Goal: Task Accomplishment & Management: Manage account settings

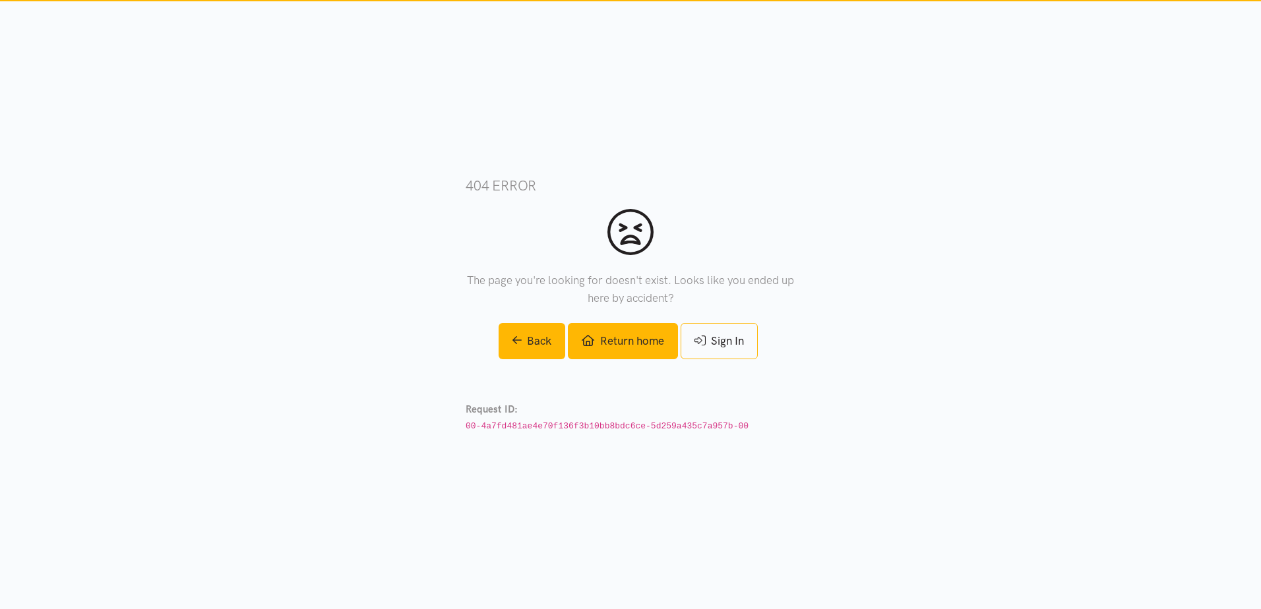
click at [619, 342] on link "Return home" at bounding box center [622, 341] width 109 height 36
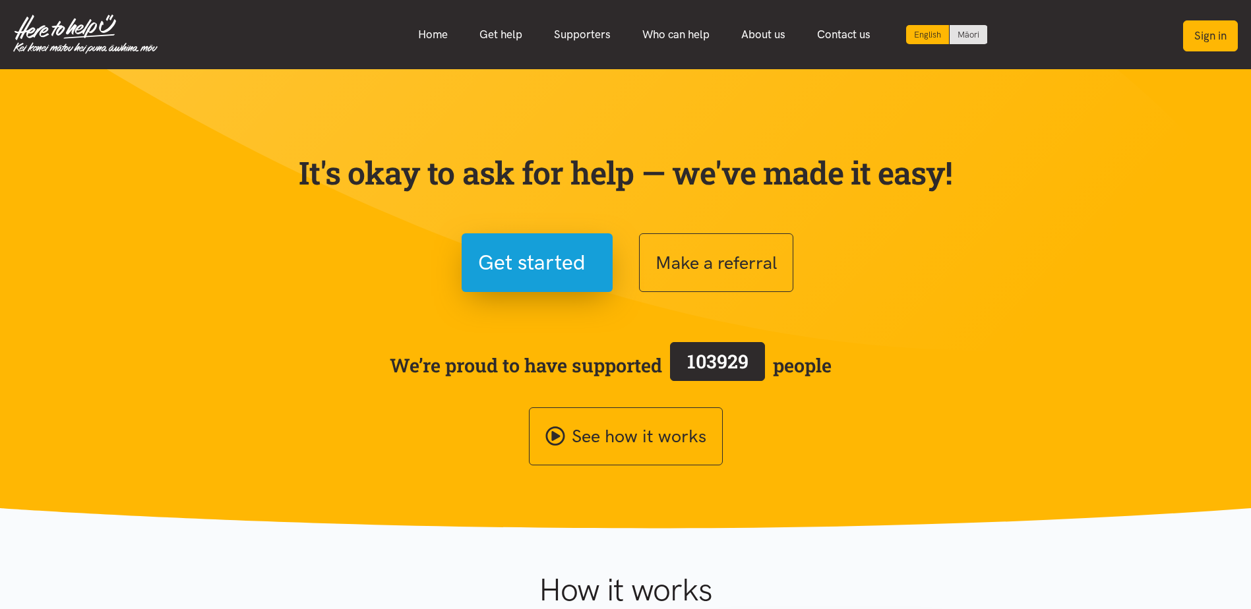
click at [1215, 36] on button "Sign in" at bounding box center [1210, 35] width 55 height 31
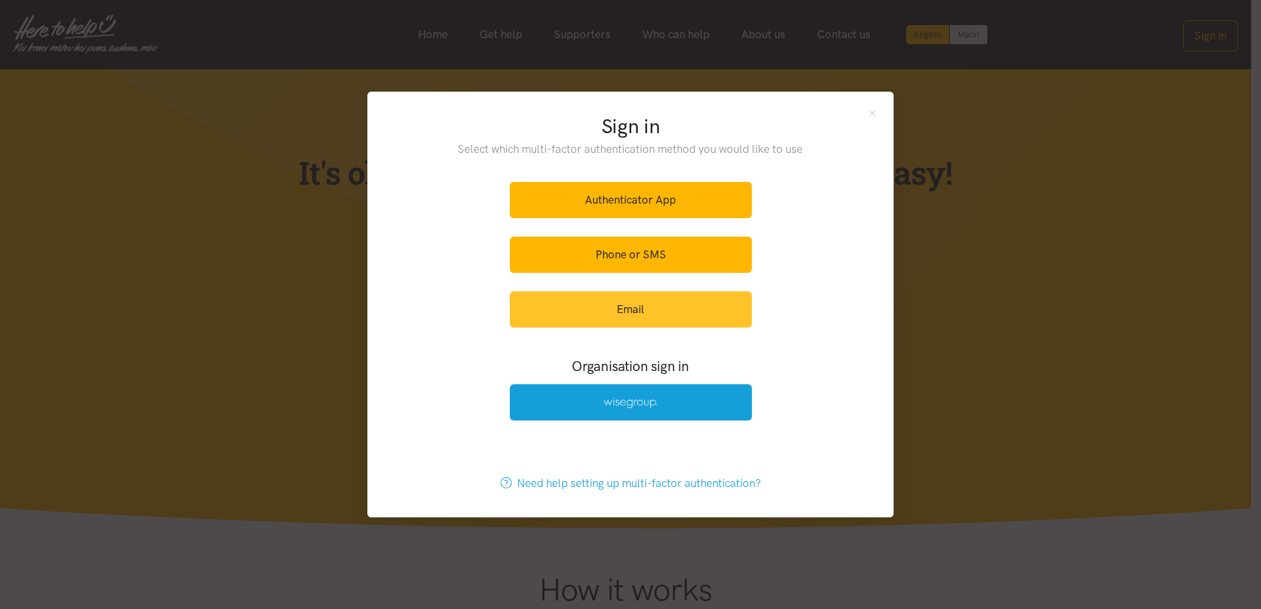
click at [599, 314] on link "Email" at bounding box center [631, 310] width 242 height 36
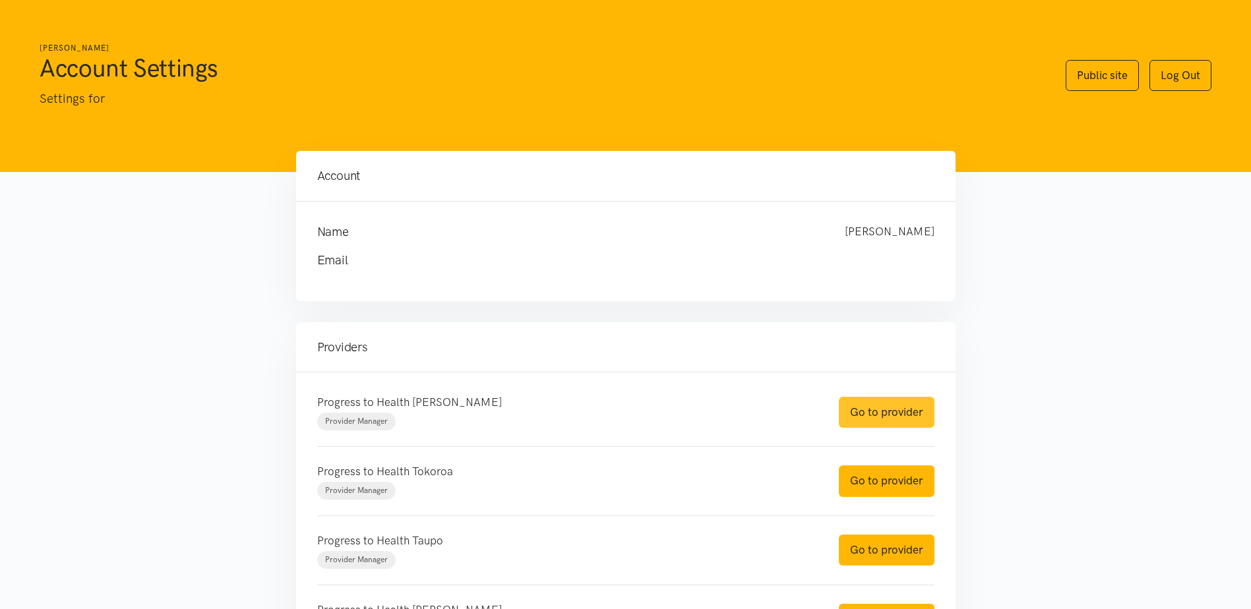
click at [916, 403] on link "Go to provider" at bounding box center [887, 412] width 96 height 31
